Goal: Communication & Community: Participate in discussion

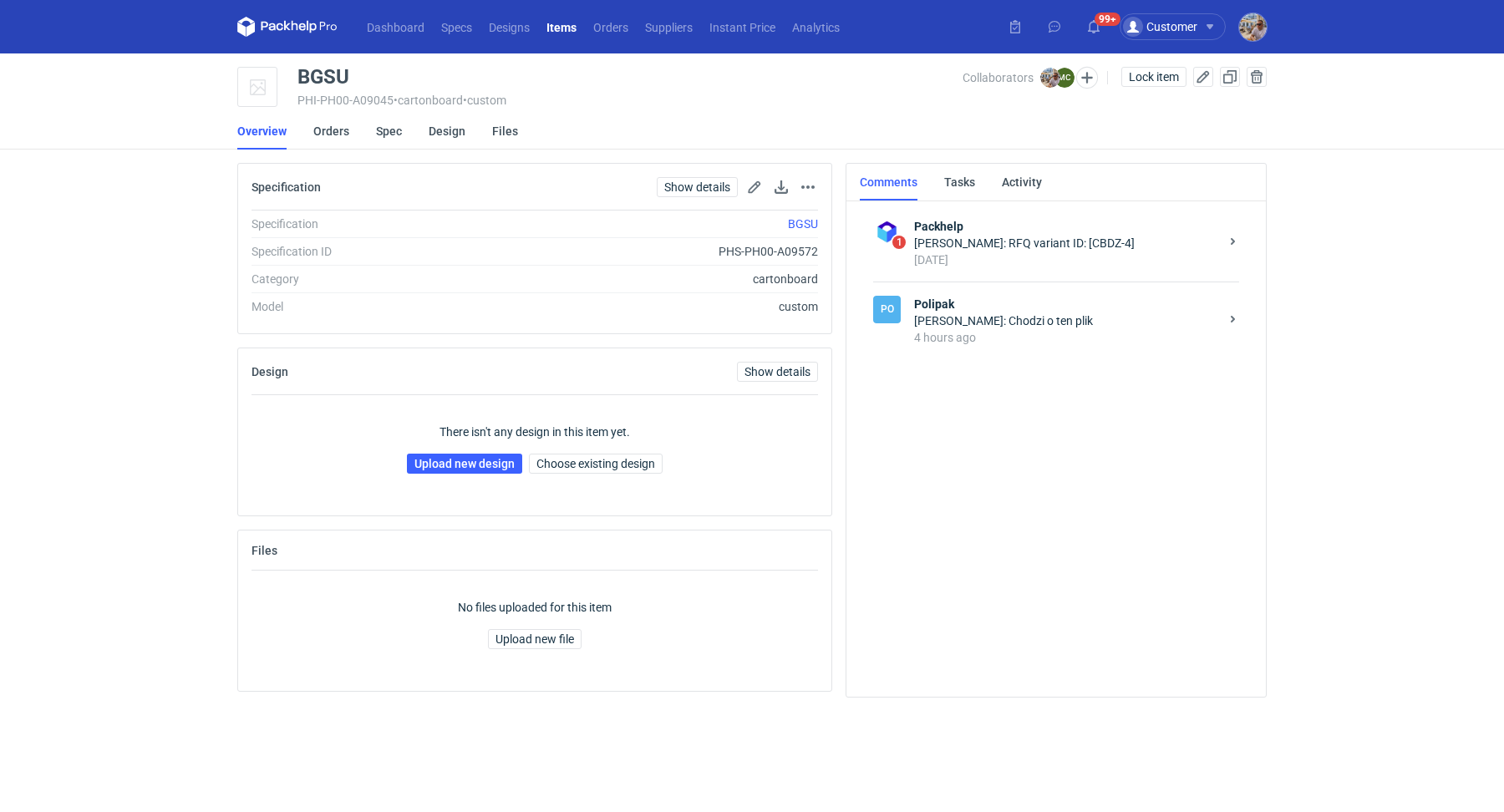
click at [1056, 312] on div "[PERSON_NAME]: Chodzi o ten plik" at bounding box center [1066, 320] width 305 height 16
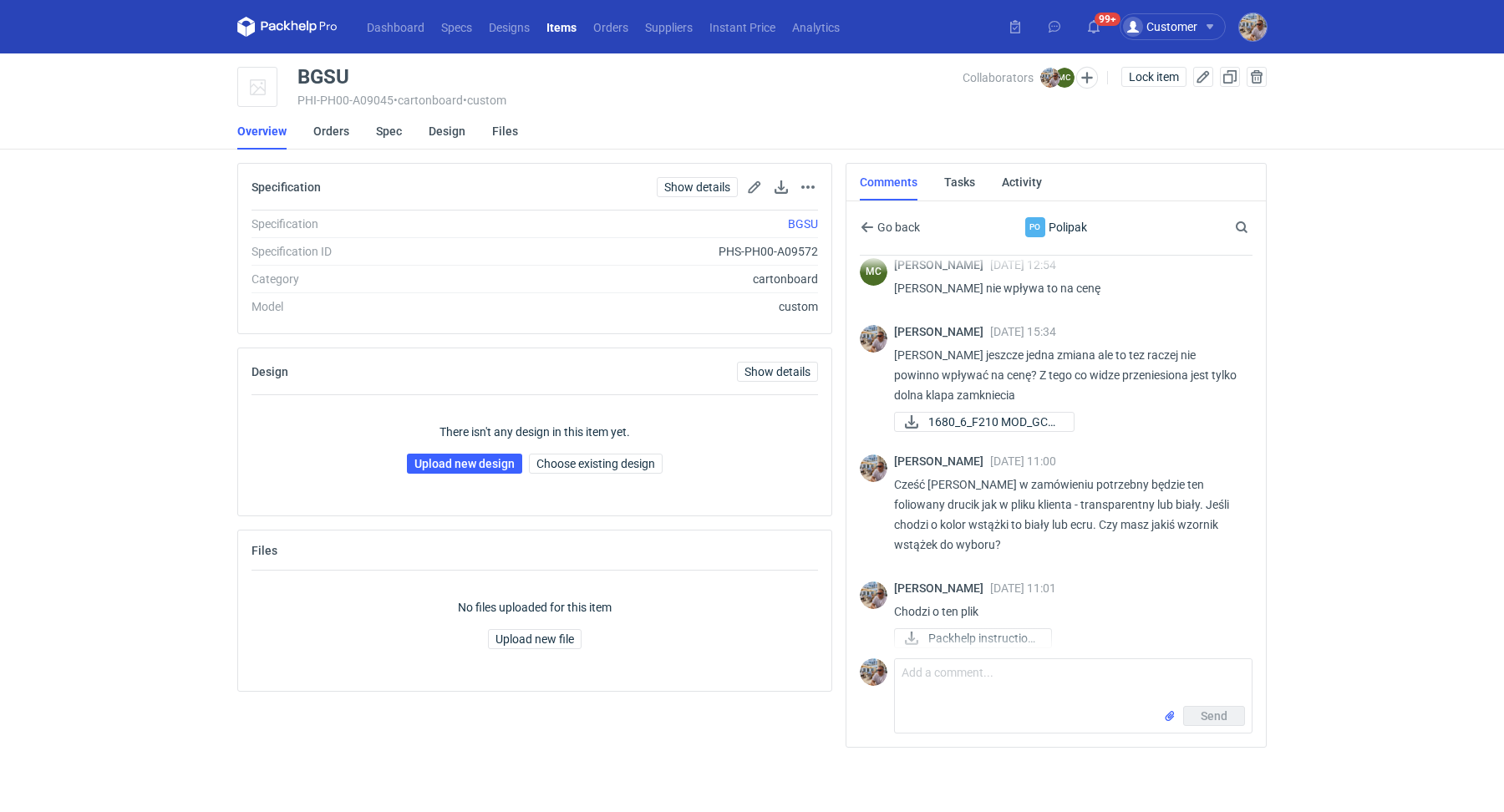
scroll to position [398, 0]
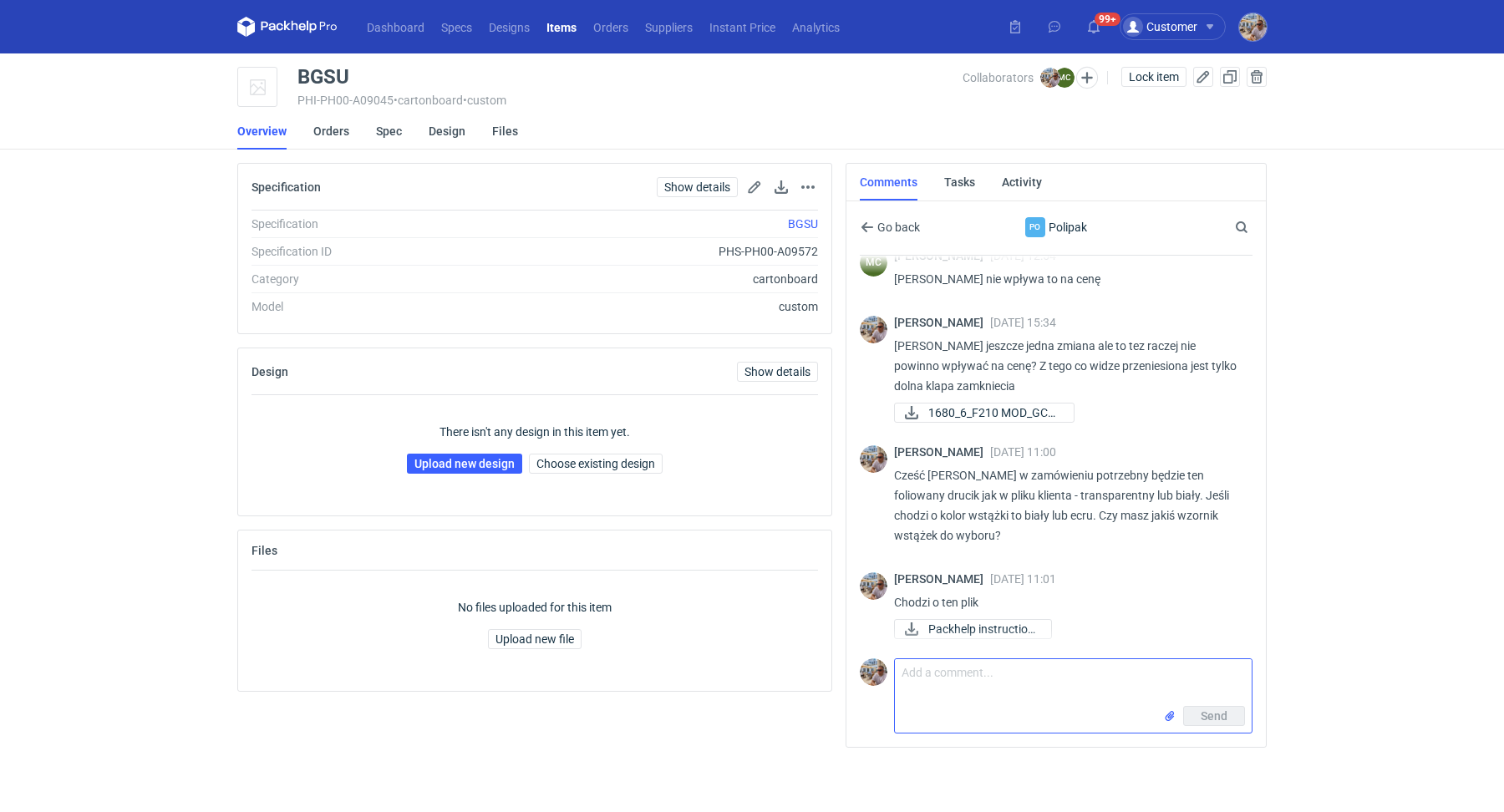
click at [978, 675] on textarea "Comment message" at bounding box center [1073, 683] width 357 height 47
type textarea "P"
type textarea "Czy będziesz od razu w stanie przykleić tą wstążke?"
